Goal: Task Accomplishment & Management: Complete application form

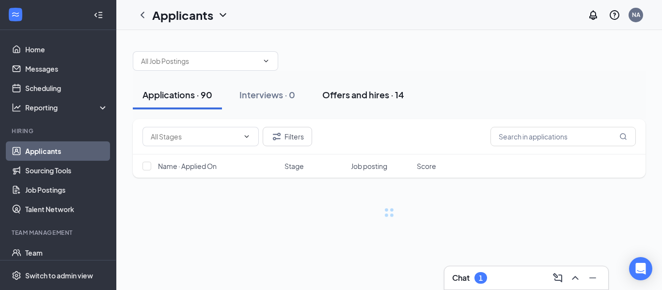
click at [384, 100] on div "Offers and hires · 14" at bounding box center [363, 95] width 82 height 12
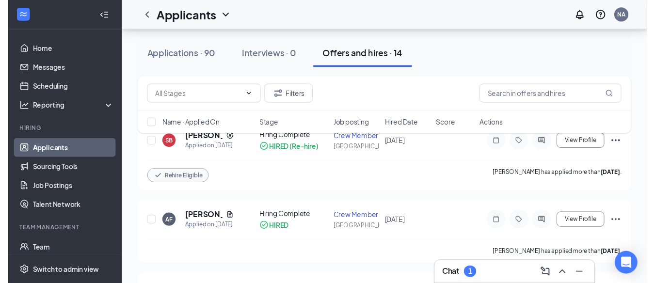
scroll to position [97, 0]
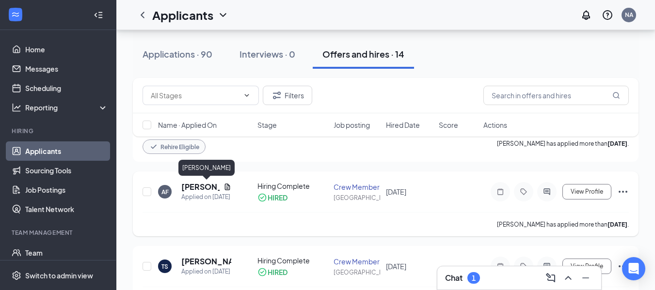
click at [204, 187] on h5 "[PERSON_NAME]" at bounding box center [200, 187] width 38 height 11
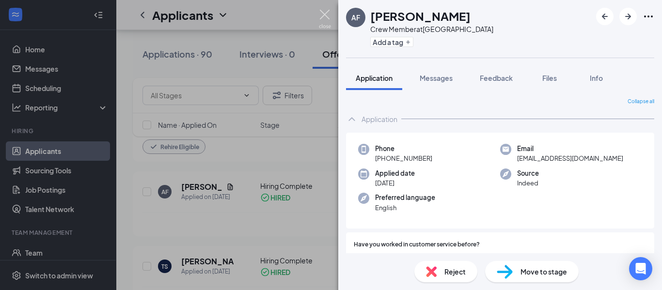
click at [326, 17] on img at bounding box center [325, 19] width 12 height 19
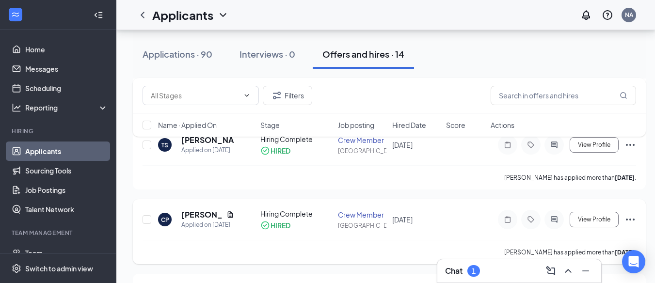
scroll to position [242, 0]
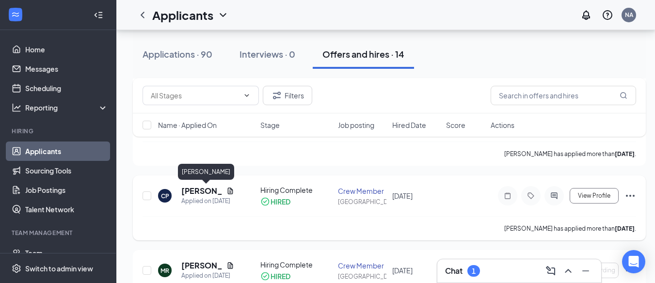
click at [215, 193] on h5 "[PERSON_NAME]" at bounding box center [201, 191] width 41 height 11
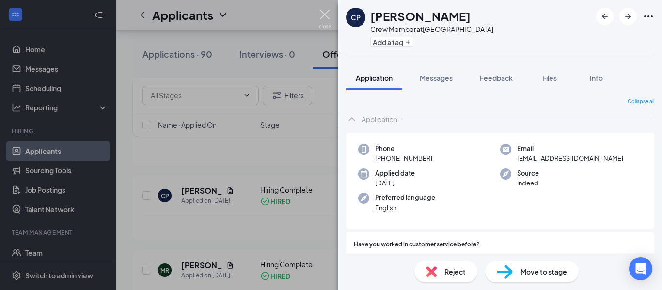
click at [321, 18] on img at bounding box center [325, 19] width 12 height 19
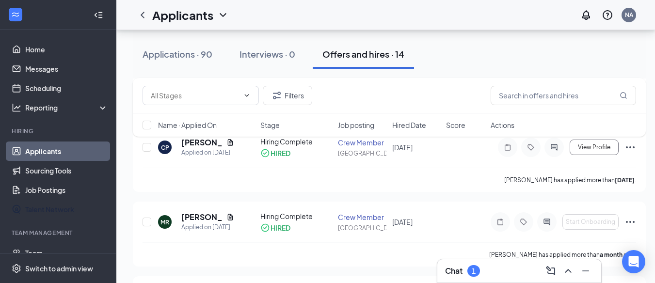
scroll to position [48, 0]
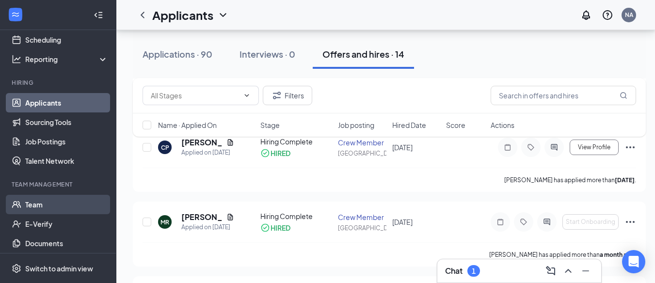
click at [48, 207] on link "Team" at bounding box center [66, 204] width 83 height 19
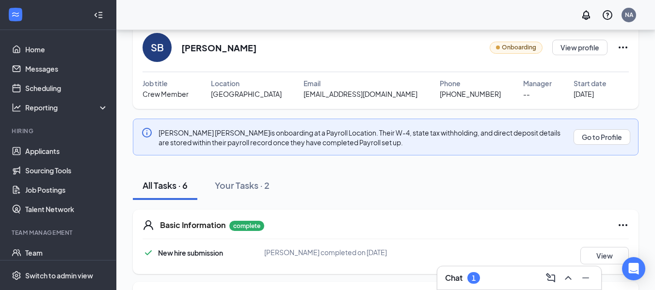
scroll to position [145, 0]
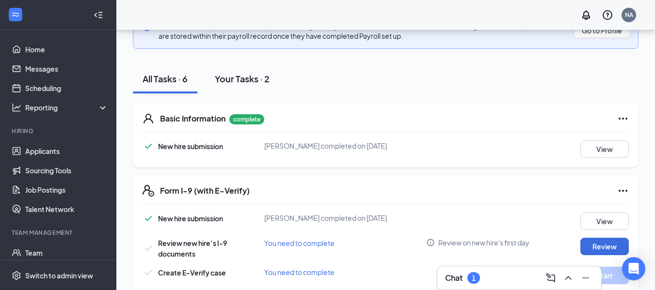
click at [243, 80] on div "Your Tasks · 2" at bounding box center [242, 79] width 55 height 12
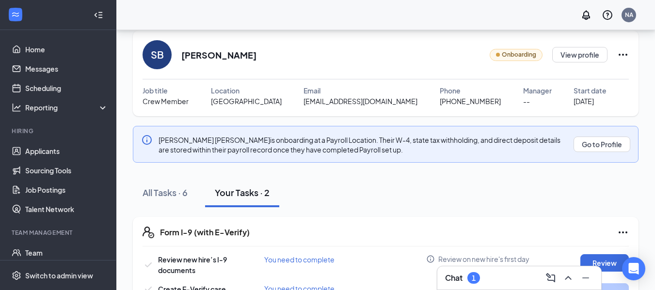
scroll to position [64, 0]
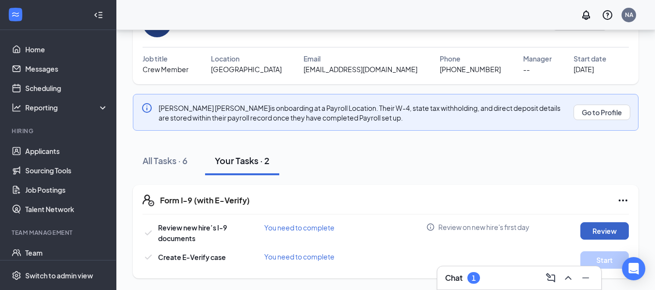
click at [603, 230] on button "Review" at bounding box center [604, 231] width 48 height 17
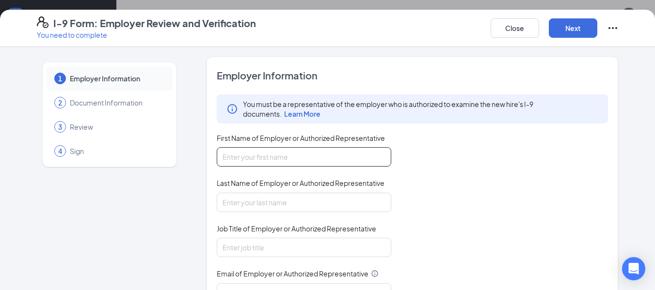
click at [367, 153] on input "First Name of Employer or Authorized Representative" at bounding box center [304, 156] width 175 height 19
type input "Natoshia"
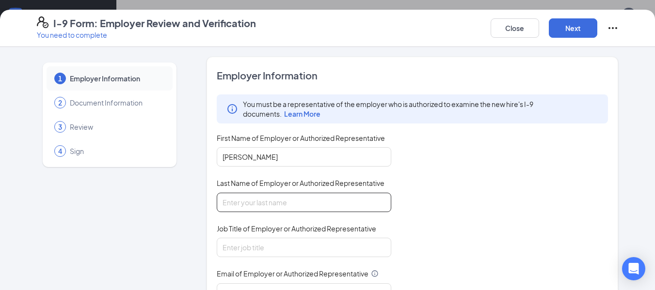
type input "alsip"
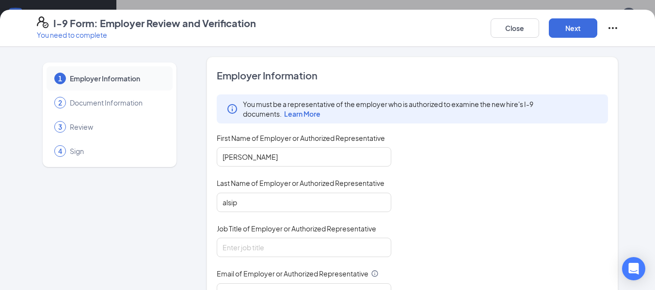
type input "6064858857"
click at [324, 246] on input "Job Title of Employer or Authorized Representative" at bounding box center [304, 247] width 175 height 19
type input "GENERAL MANAGER"
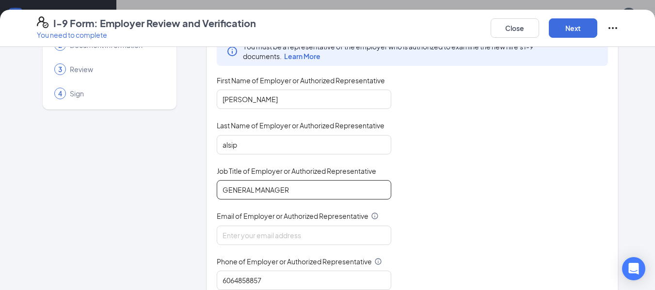
scroll to position [158, 0]
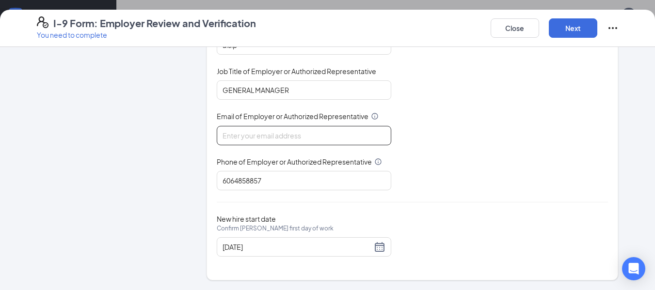
click at [319, 138] on input "Email of Employer or Authorized Representative" at bounding box center [304, 135] width 175 height 19
type input "NATOSHIA.ALSIP@GMAIL.COM"
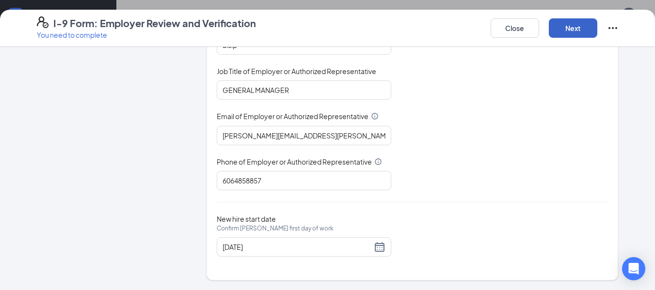
click at [582, 35] on button "Next" at bounding box center [573, 27] width 48 height 19
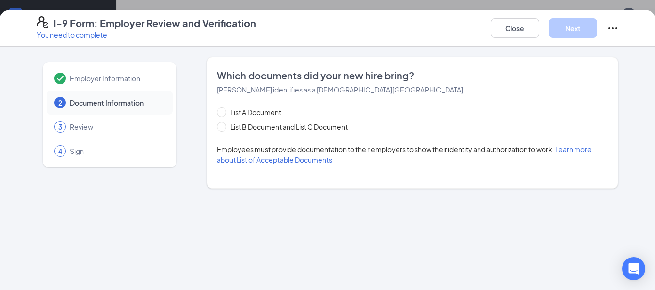
scroll to position [0, 0]
click at [222, 126] on input "List B Document and List C Document" at bounding box center [220, 125] width 7 height 7
radio input "true"
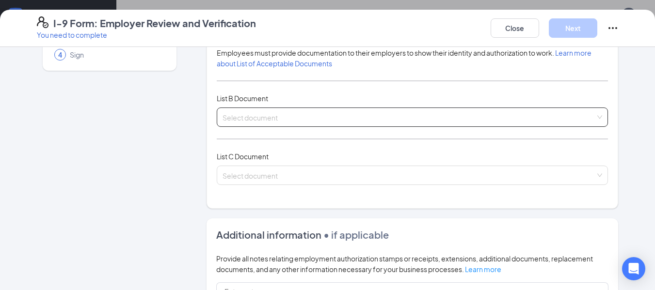
scroll to position [97, 0]
click at [343, 121] on input "search" at bounding box center [409, 115] width 373 height 15
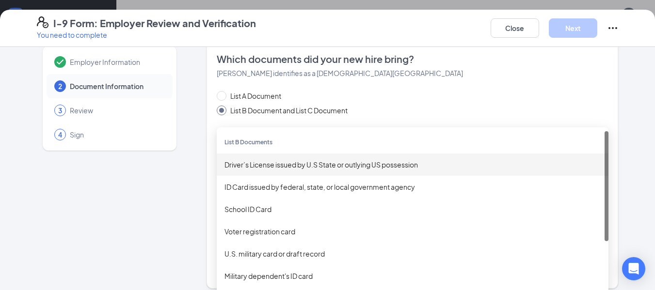
scroll to position [0, 0]
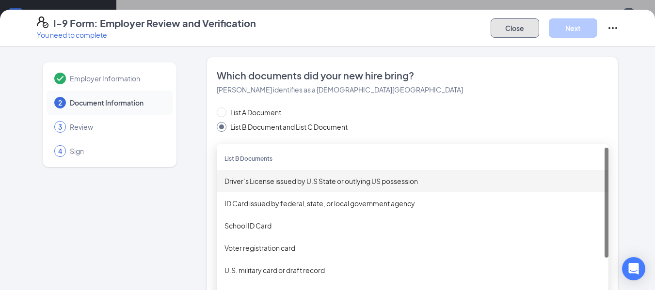
click at [521, 34] on button "Close" at bounding box center [515, 27] width 48 height 19
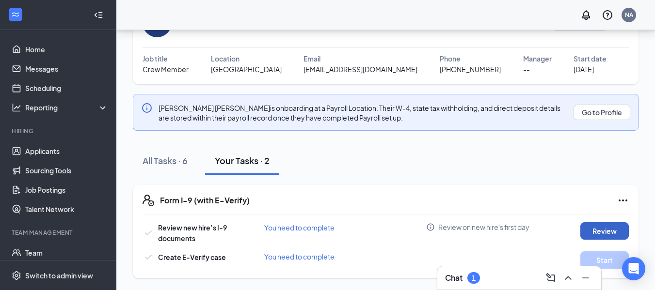
click at [604, 229] on button "Review" at bounding box center [604, 231] width 48 height 17
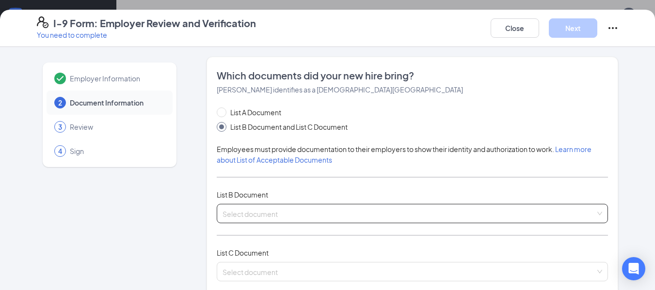
click at [290, 213] on input "search" at bounding box center [409, 212] width 373 height 15
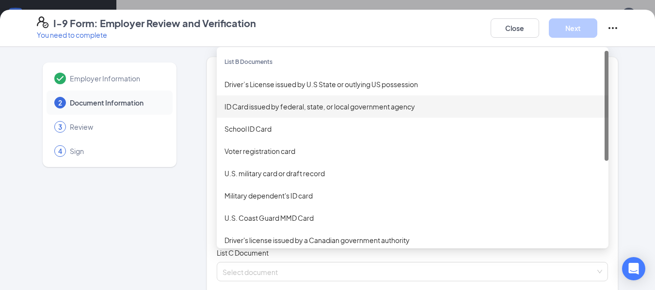
click at [283, 109] on div "ID Card issued by federal, state, or local government agency" at bounding box center [413, 106] width 376 height 11
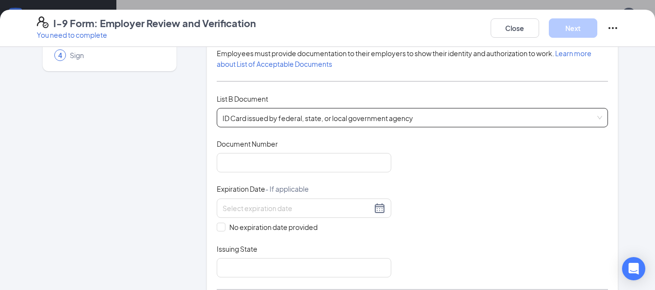
scroll to position [97, 0]
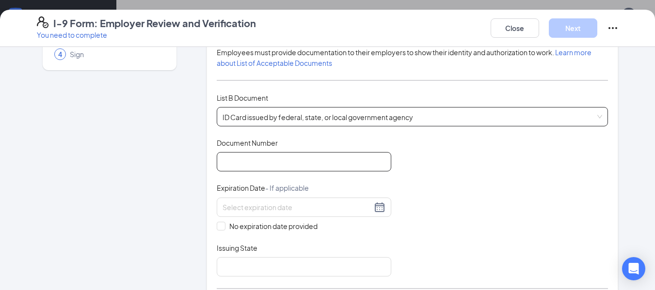
click at [253, 154] on input "Document Number" at bounding box center [304, 161] width 175 height 19
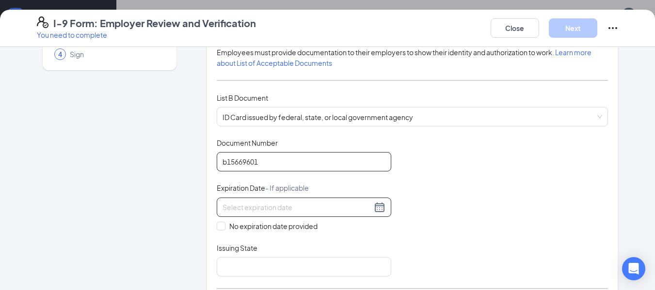
type input "b15669601"
click at [376, 209] on div at bounding box center [304, 208] width 163 height 12
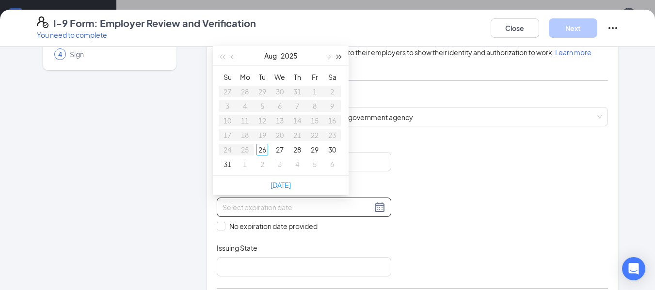
click at [338, 59] on button "button" at bounding box center [339, 55] width 11 height 19
click at [339, 57] on span "button" at bounding box center [339, 57] width 5 height 5
click at [272, 55] on button "Aug" at bounding box center [270, 55] width 13 height 19
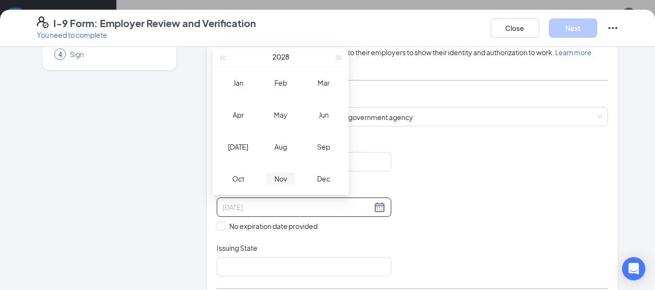
type input "11/26/2028"
click at [276, 176] on div "Nov" at bounding box center [280, 179] width 29 height 12
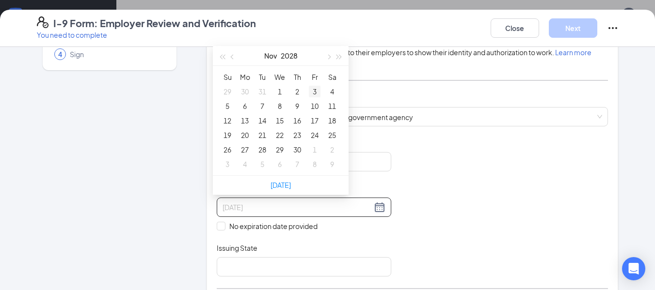
type input "11/03/2028"
type input "11/08/2028"
click at [278, 110] on div "8" at bounding box center [280, 106] width 12 height 12
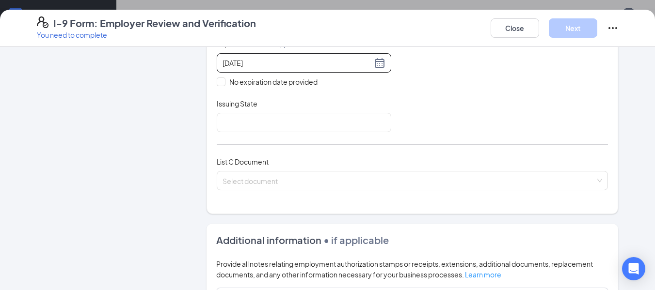
scroll to position [242, 0]
click at [324, 131] on input "Issuing State" at bounding box center [304, 121] width 175 height 19
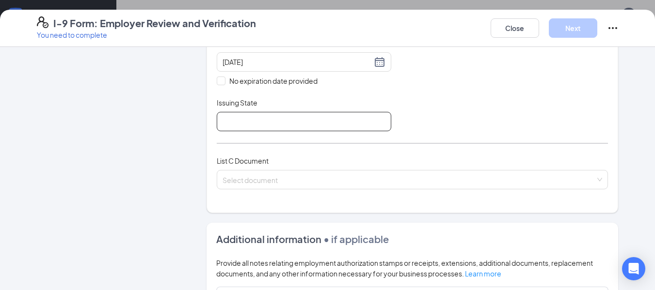
type input "KY"
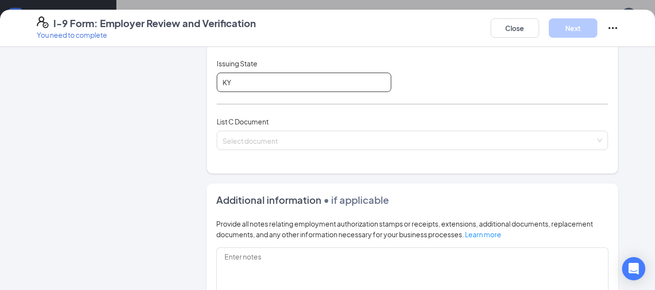
scroll to position [339, 0]
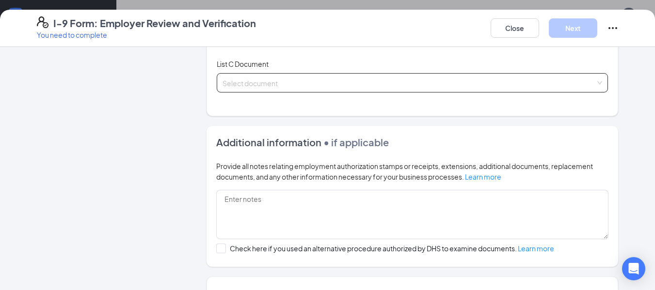
click at [413, 90] on span at bounding box center [409, 83] width 373 height 18
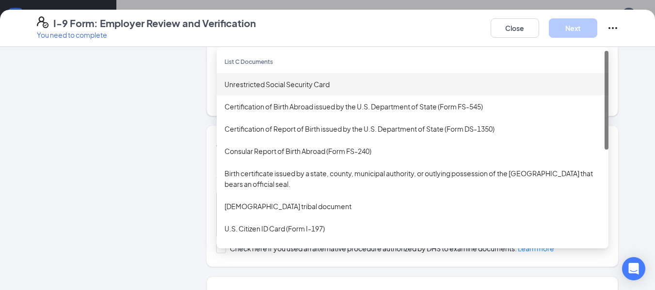
click at [329, 88] on div "Unrestricted Social Security Card" at bounding box center [413, 84] width 376 height 11
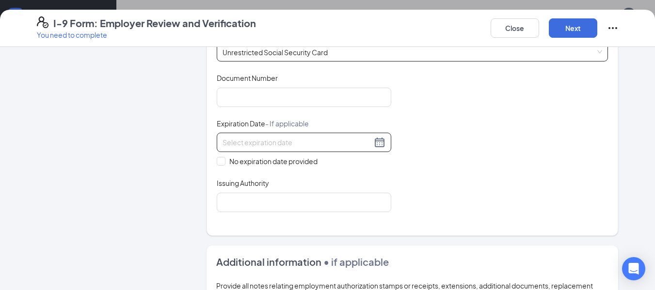
scroll to position [388, 0]
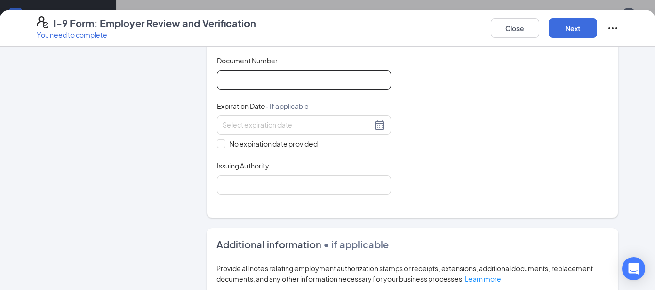
click at [295, 82] on input "Document Number" at bounding box center [304, 79] width 175 height 19
type input "404496921"
click at [225, 144] on span "No expiration date provided" at bounding box center [273, 144] width 96 height 11
click at [222, 144] on input "No expiration date provided" at bounding box center [220, 143] width 7 height 7
checkbox input "true"
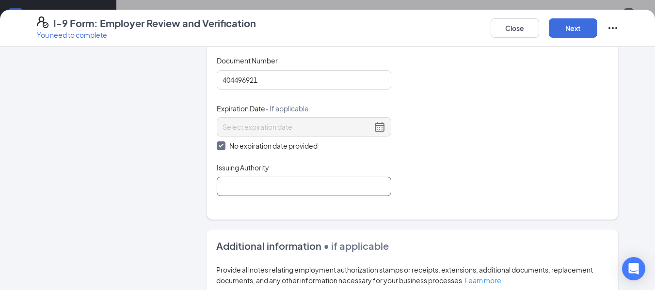
click at [276, 189] on input "Issuing Authority" at bounding box center [304, 186] width 175 height 19
type input "kentucky"
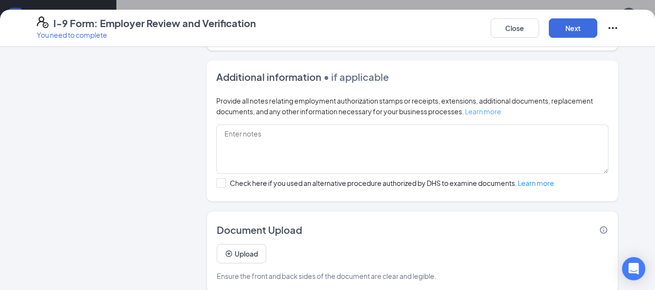
scroll to position [570, 0]
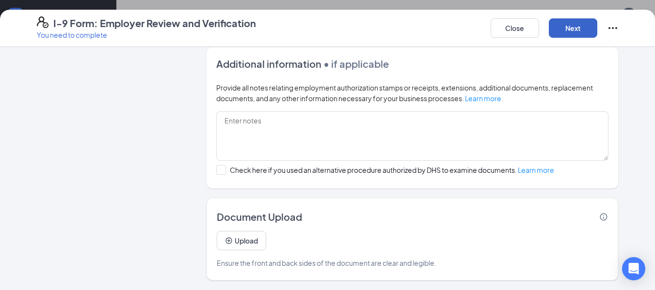
click at [576, 26] on button "Next" at bounding box center [573, 27] width 48 height 19
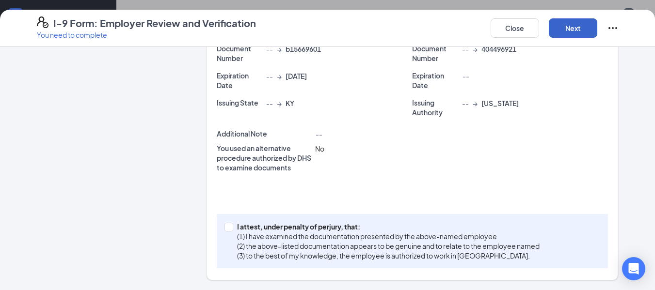
scroll to position [295, 0]
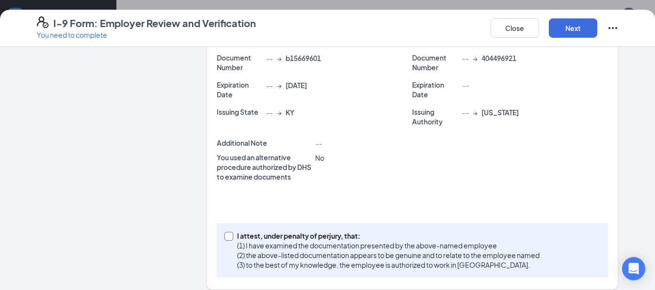
click at [225, 232] on input "I attest, under penalty of perjury, that: (1) I have examined the documentation…" at bounding box center [228, 235] width 7 height 7
checkbox input "true"
click at [571, 29] on button "Next" at bounding box center [573, 27] width 48 height 19
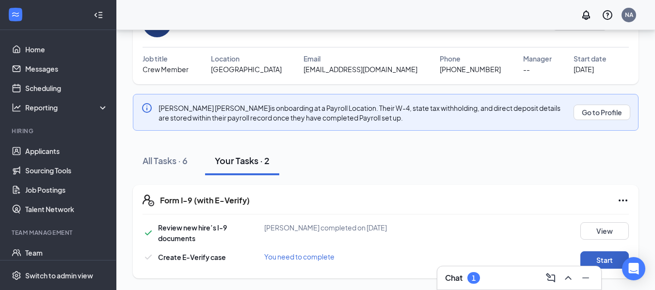
click at [610, 257] on button "Start" at bounding box center [604, 260] width 48 height 17
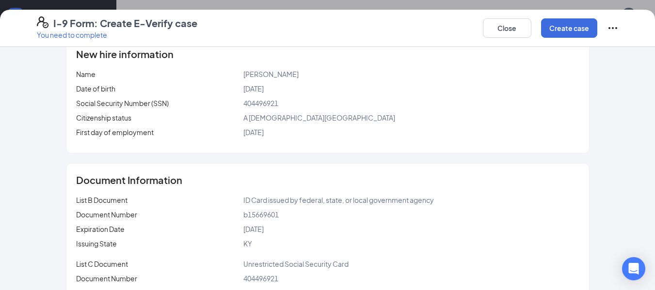
scroll to position [175, 0]
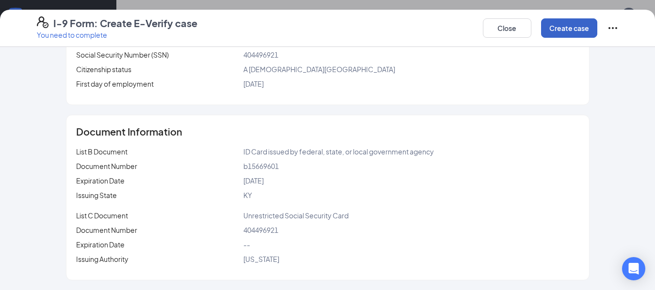
click at [559, 33] on button "Create case" at bounding box center [569, 27] width 56 height 19
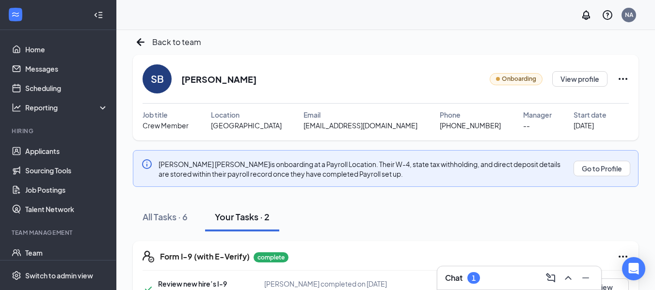
scroll to position [0, 0]
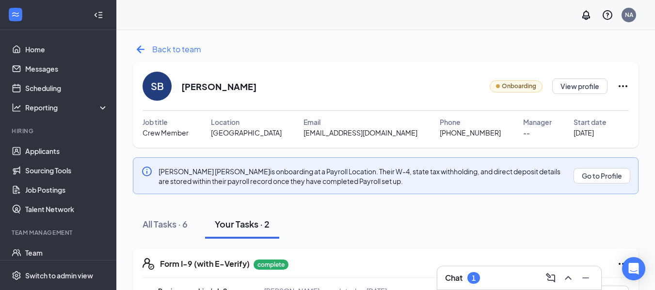
click at [140, 48] on icon "ArrowLeftNew" at bounding box center [141, 50] width 8 height 8
